Goal: Check status

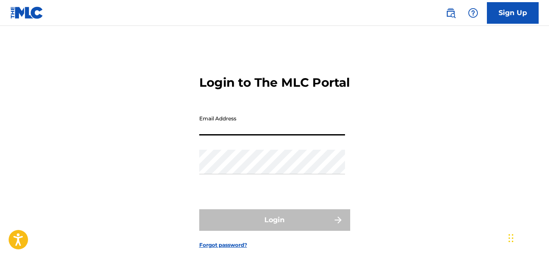
click at [270, 135] on input "Email Address" at bounding box center [272, 123] width 146 height 25
type input "[EMAIL_ADDRESS][DOMAIN_NAME]"
click at [261, 188] on div "Password" at bounding box center [272, 169] width 146 height 39
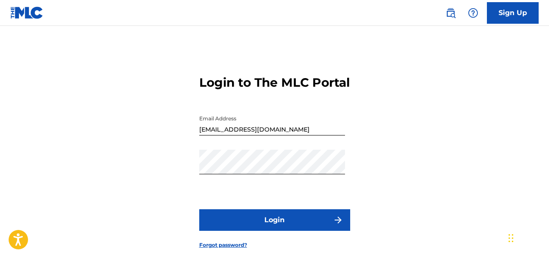
click at [265, 229] on button "Login" at bounding box center [274, 220] width 151 height 22
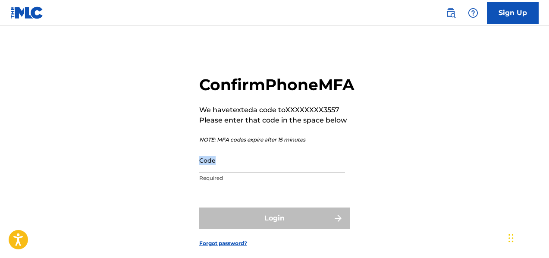
drag, startPoint x: 218, startPoint y: 192, endPoint x: 221, endPoint y: 189, distance: 4.9
click at [221, 187] on div "Code Required" at bounding box center [272, 167] width 146 height 39
click at [221, 173] on input "Code" at bounding box center [272, 160] width 146 height 25
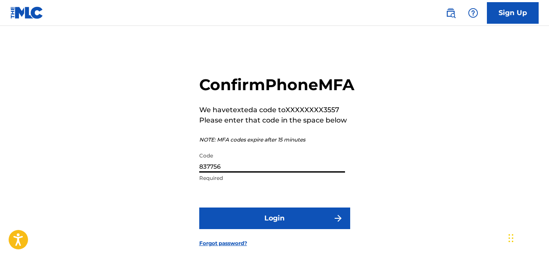
type input "837756"
click at [282, 229] on button "Login" at bounding box center [274, 218] width 151 height 22
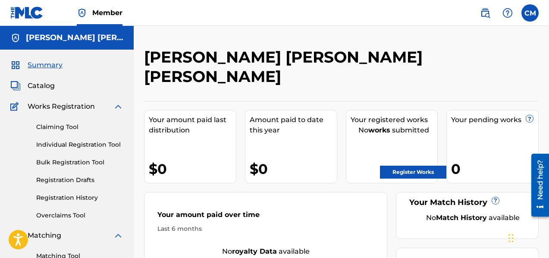
click at [57, 198] on link "Registration History" at bounding box center [79, 197] width 87 height 9
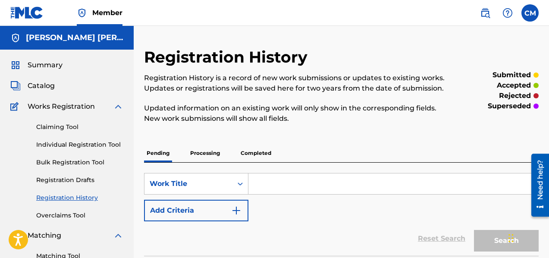
scroll to position [226, 0]
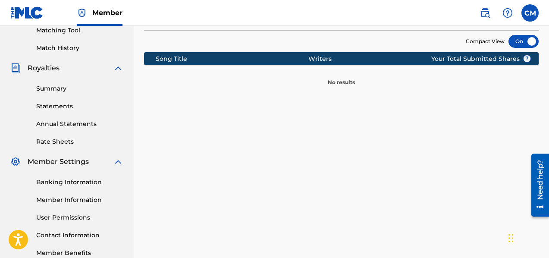
click at [547, 18] on nav "Member CM [PERSON_NAME] [EMAIL_ADDRESS][DOMAIN_NAME] Notification Preferences P…" at bounding box center [274, 13] width 549 height 26
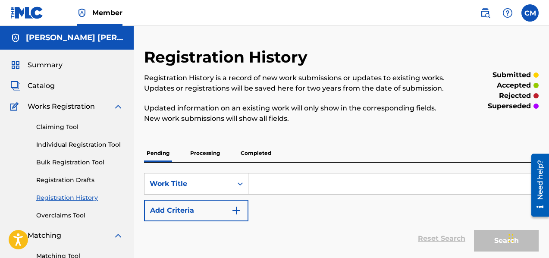
click at [224, 153] on div "Pending Processing Completed" at bounding box center [341, 153] width 395 height 18
click at [216, 154] on p "Processing" at bounding box center [205, 153] width 35 height 18
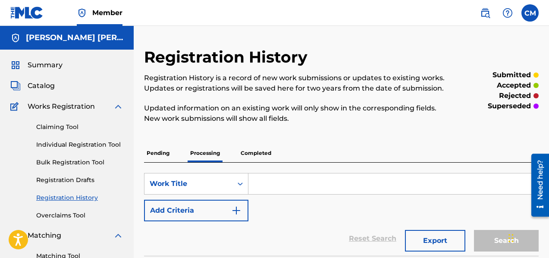
scroll to position [226, 0]
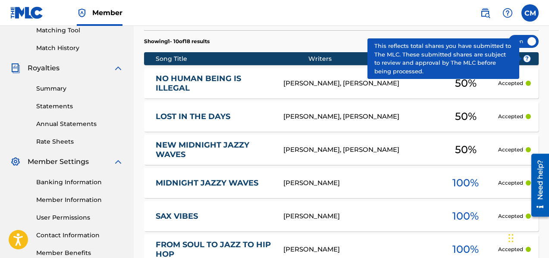
click at [516, 114] on p "Accepted" at bounding box center [510, 117] width 25 height 8
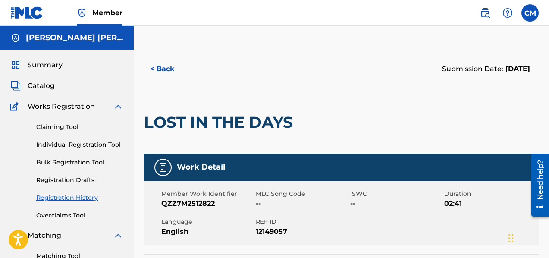
click at [161, 69] on button "< Back" at bounding box center [170, 69] width 52 height 22
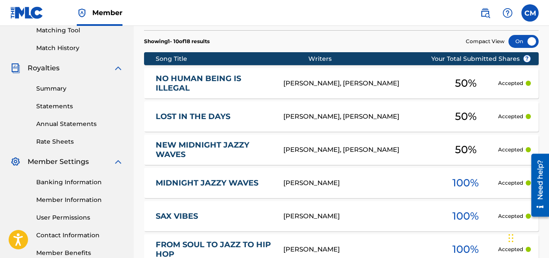
click at [547, 59] on div "Registration History Registration History is a record of new work submissions o…" at bounding box center [341, 139] width 415 height 634
click at [548, 60] on div "Registration History Registration History is a record of new work submissions o…" at bounding box center [341, 139] width 415 height 634
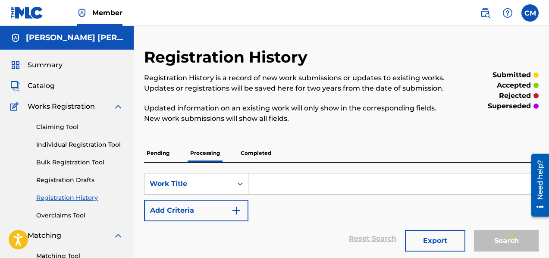
click at [254, 149] on p "Completed" at bounding box center [256, 153] width 36 height 18
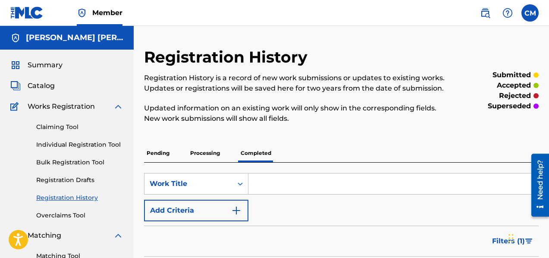
click at [200, 155] on p "Processing" at bounding box center [205, 153] width 35 height 18
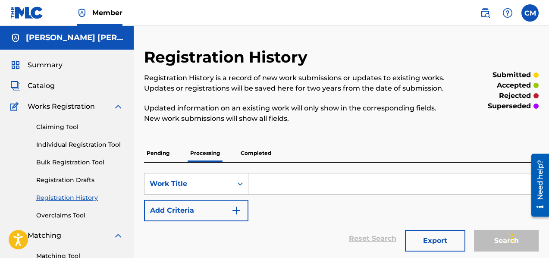
click at [526, 14] on label at bounding box center [529, 12] width 17 height 17
click at [530, 13] on input "CM [PERSON_NAME] [EMAIL_ADDRESS][DOMAIN_NAME] Notification Preferences Profile …" at bounding box center [530, 13] width 0 height 0
click at [68, 66] on div "Summary" at bounding box center [66, 65] width 113 height 10
click at [60, 65] on span "Summary" at bounding box center [45, 65] width 35 height 10
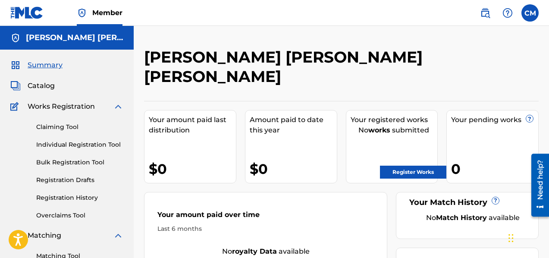
scroll to position [226, 0]
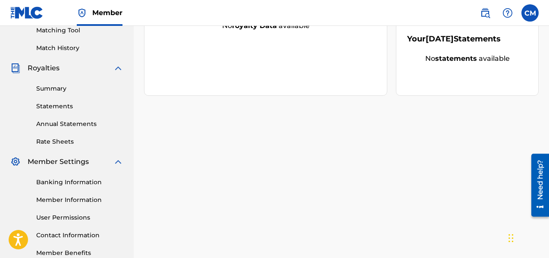
click at [547, 35] on div "[PERSON_NAME] [PERSON_NAME] [PERSON_NAME] Your amount paid last distribution $0…" at bounding box center [341, 45] width 415 height 446
